Goal: Task Accomplishment & Management: Manage account settings

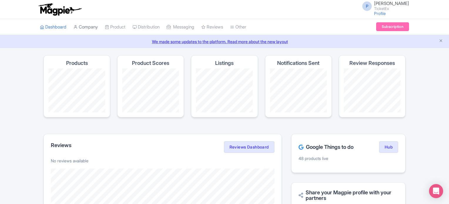
click at [91, 24] on link "Company" at bounding box center [85, 27] width 24 height 16
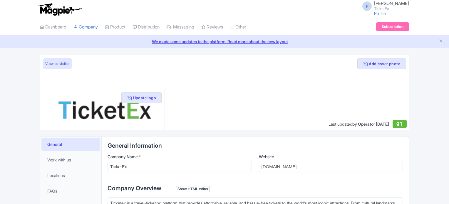
click at [124, 27] on link "Product" at bounding box center [115, 27] width 21 height 16
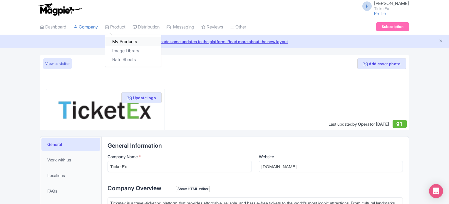
click at [123, 40] on link "My Products" at bounding box center [133, 41] width 56 height 9
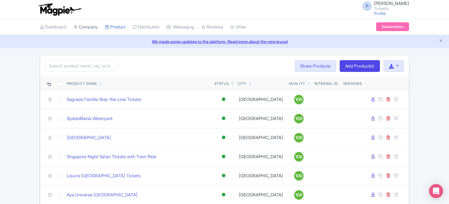
click at [85, 25] on link "Company" at bounding box center [85, 27] width 24 height 16
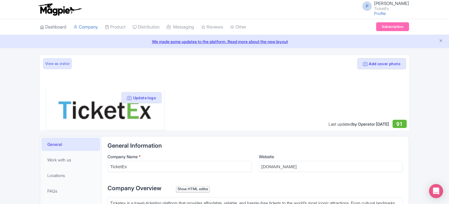
click at [49, 25] on link "Dashboard" at bounding box center [53, 27] width 26 height 16
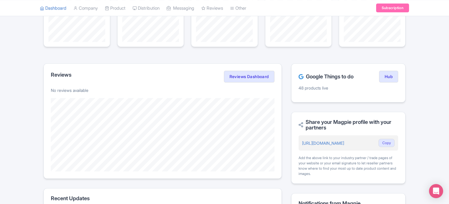
scroll to position [71, 0]
click at [315, 86] on p "48 products live" at bounding box center [349, 88] width 100 height 6
click at [305, 86] on p "48 products live" at bounding box center [349, 88] width 100 height 6
click at [387, 70] on div "Google Things to do Hub 48 products live" at bounding box center [348, 82] width 114 height 39
click at [384, 74] on link "Hub" at bounding box center [388, 77] width 19 height 12
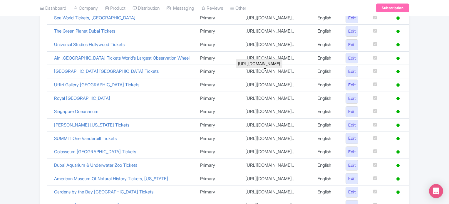
scroll to position [297, 0]
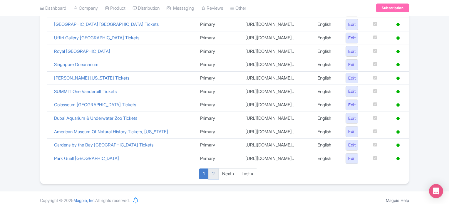
click at [212, 169] on link "2" at bounding box center [213, 174] width 10 height 11
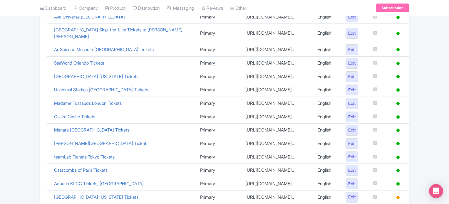
scroll to position [251, 0]
click at [93, 88] on link "Universal Studios [GEOGRAPHIC_DATA] Tickets" at bounding box center [101, 91] width 94 height 6
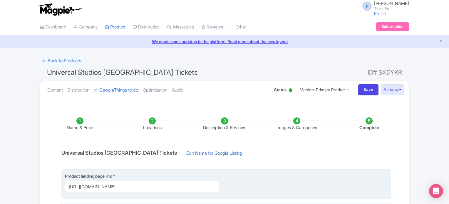
scroll to position [106, 0]
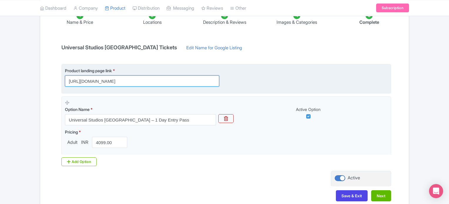
click at [101, 81] on input "[URL][DOMAIN_NAME]" at bounding box center [142, 81] width 154 height 11
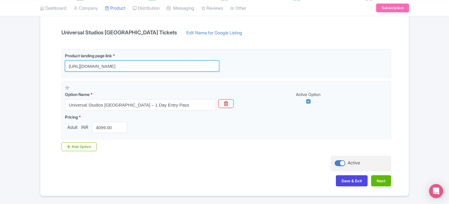
scroll to position [137, 0]
